Goal: Transaction & Acquisition: Book appointment/travel/reservation

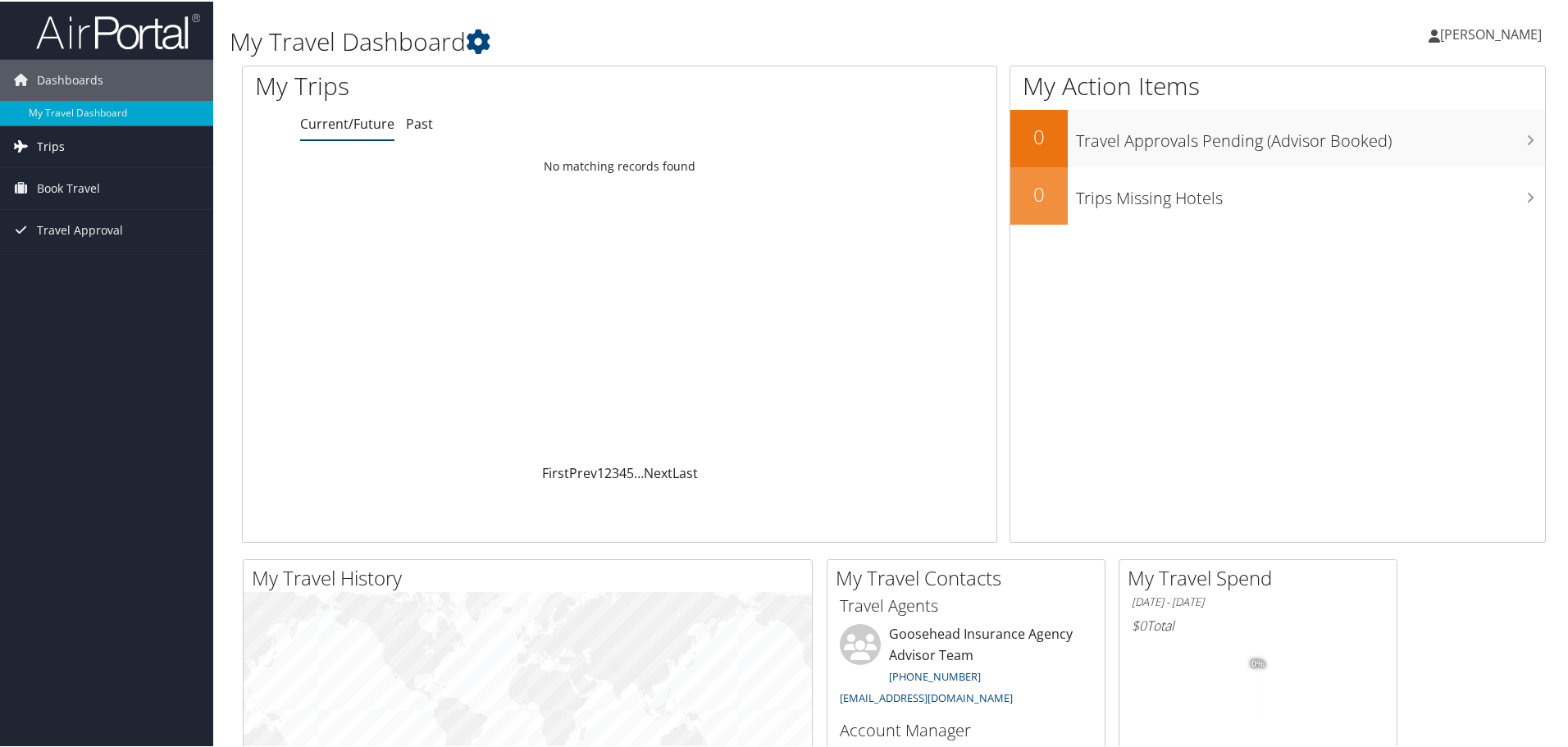
click at [50, 133] on span "Trips" at bounding box center [51, 144] width 28 height 41
click at [73, 271] on span "Book Travel" at bounding box center [69, 260] width 63 height 41
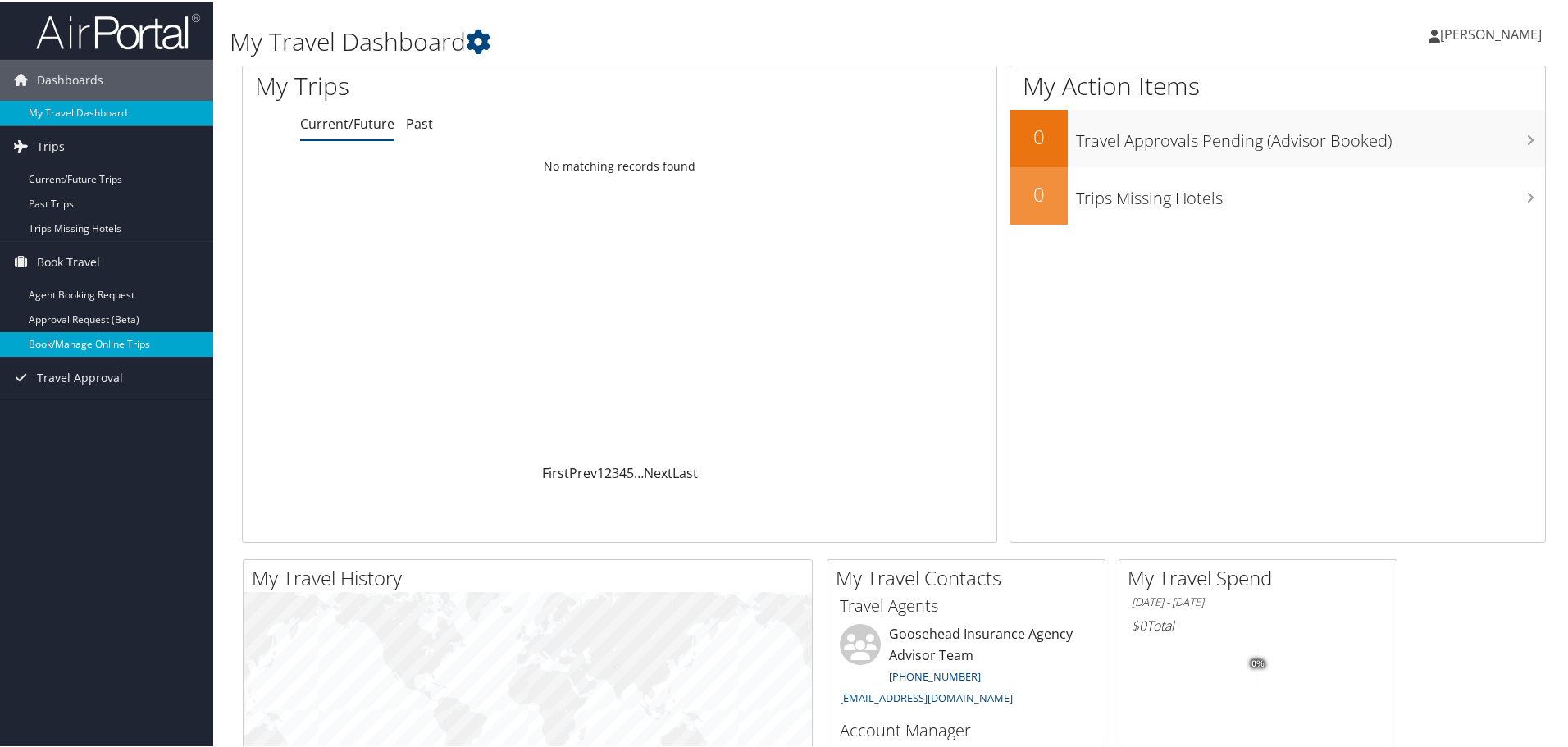
click at [111, 335] on link "Book/Manage Online Trips" at bounding box center [106, 343] width 213 height 25
click at [624, 46] on h1 "My Travel Dashboard" at bounding box center [672, 41] width 885 height 35
